Goal: Task Accomplishment & Management: Manage account settings

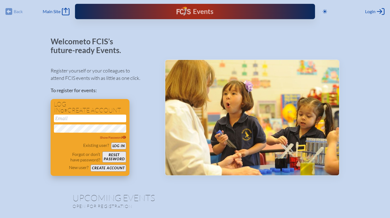
type input "[EMAIL_ADDRESS][DOMAIN_NAME]"
click at [112, 144] on button "Log in" at bounding box center [118, 145] width 15 height 7
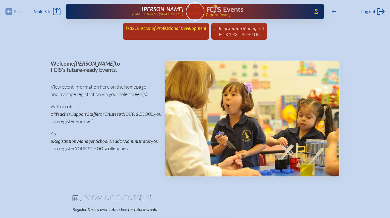
click at [159, 31] on link "FCIS Director of Professional Development since December 1st, 2018" at bounding box center [165, 28] width 85 height 10
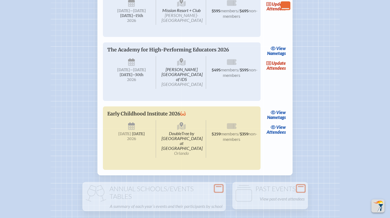
scroll to position [1202, 0]
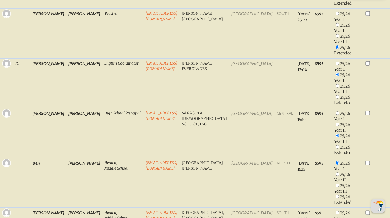
scroll to position [899, 0]
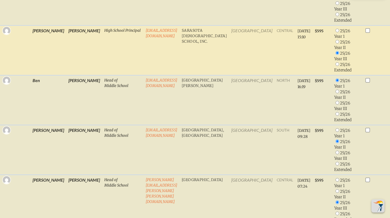
click at [335, 43] on input "radio" at bounding box center [337, 42] width 4 height 4
radio input "true"
